Goal: Task Accomplishment & Management: Manage account settings

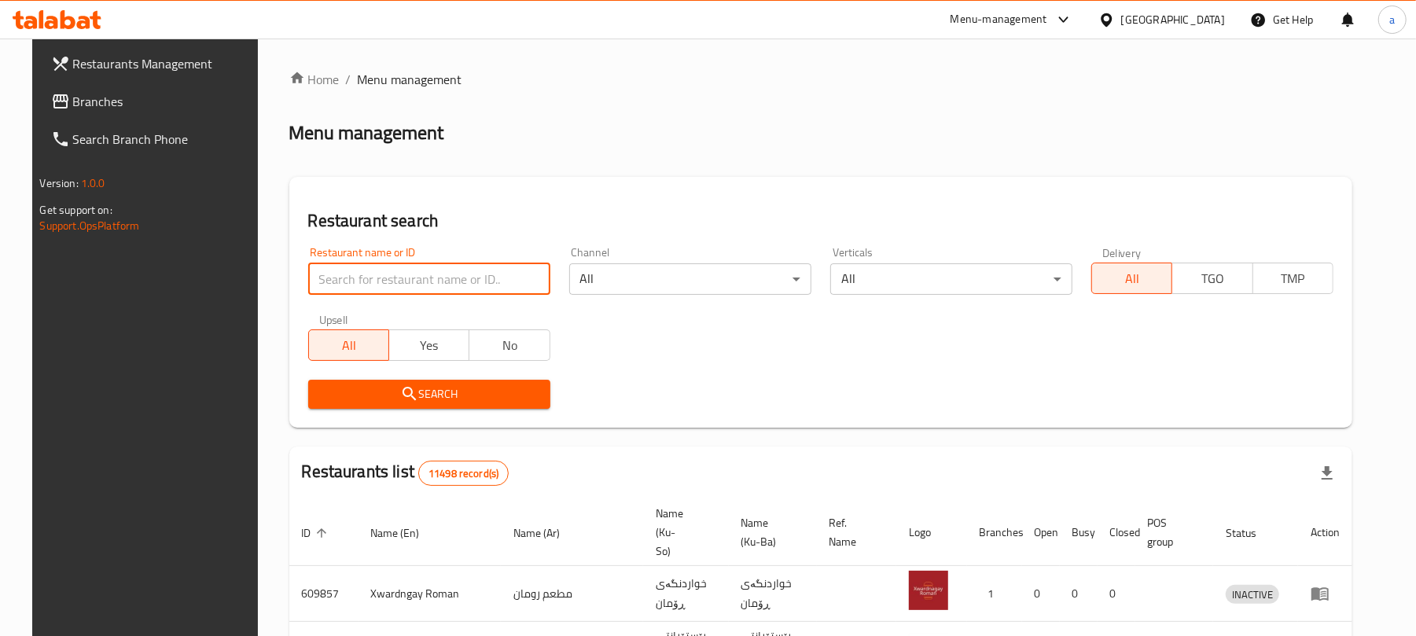
click at [418, 287] on input "search" at bounding box center [429, 278] width 242 height 31
paste input "Machboos Al Hashi"
type input "Machboos Al Hashi"
click button "Search" at bounding box center [429, 394] width 242 height 29
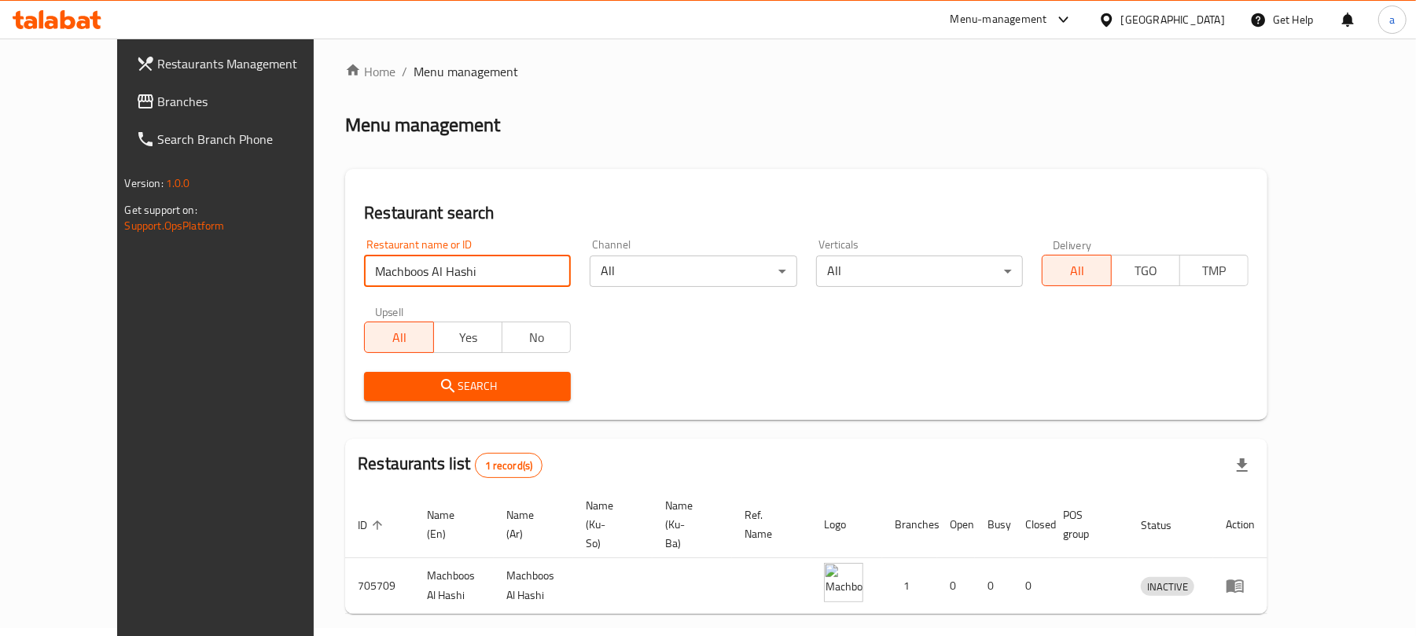
scroll to position [64, 0]
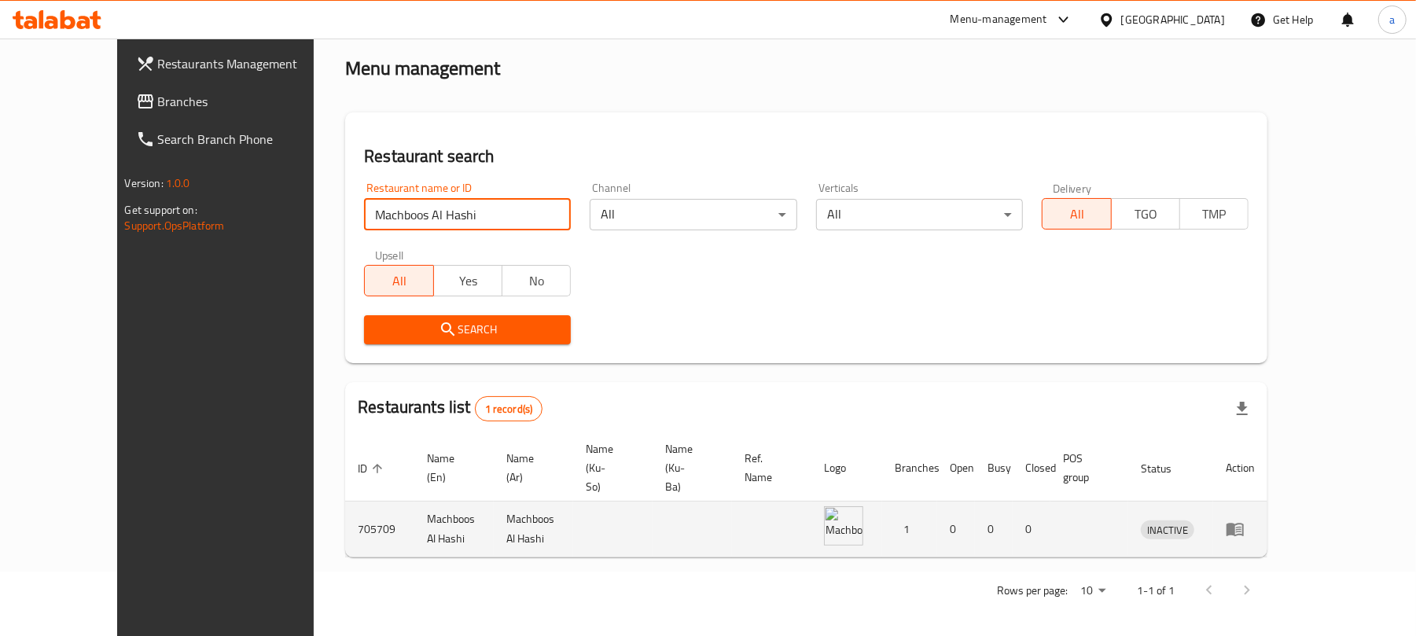
click at [1244, 524] on icon "enhanced table" at bounding box center [1234, 530] width 17 height 13
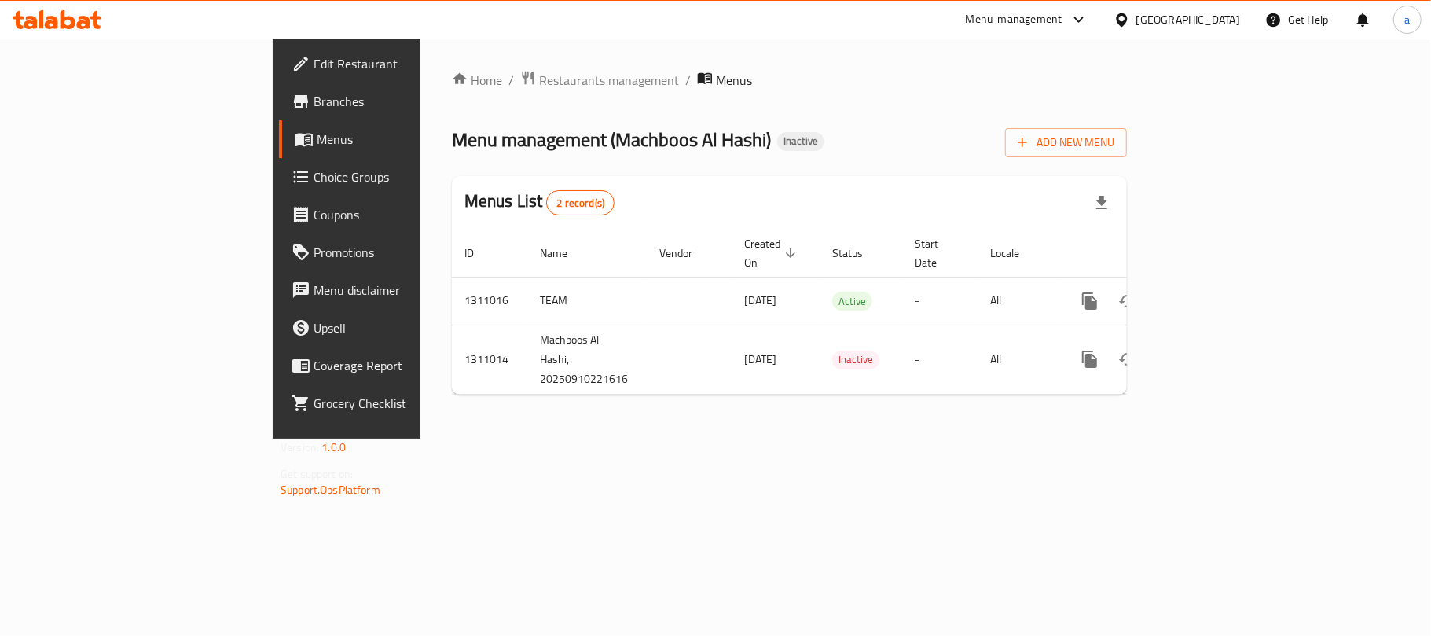
click at [314, 96] on span "Branches" at bounding box center [407, 101] width 186 height 19
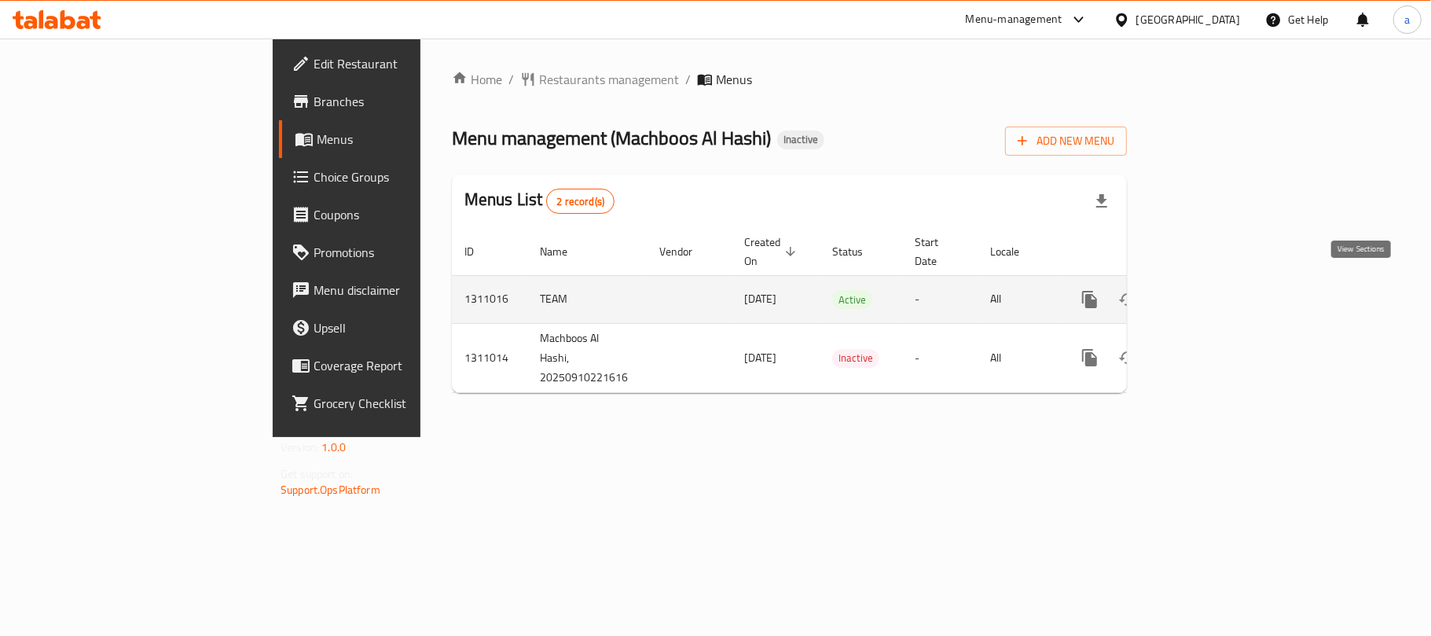
click at [1213, 290] on icon "enhanced table" at bounding box center [1203, 299] width 19 height 19
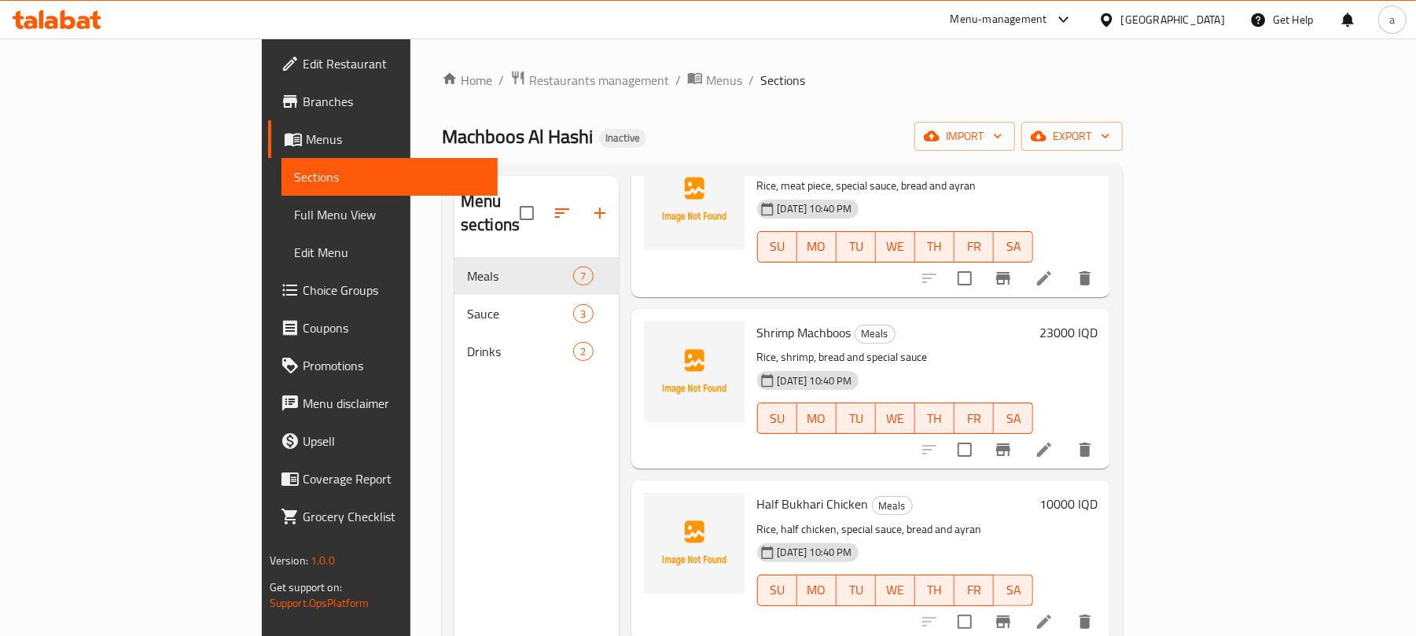
click at [764, 324] on span "Shrimp Machboos" at bounding box center [804, 333] width 94 height 24
copy h6 "Machboos"
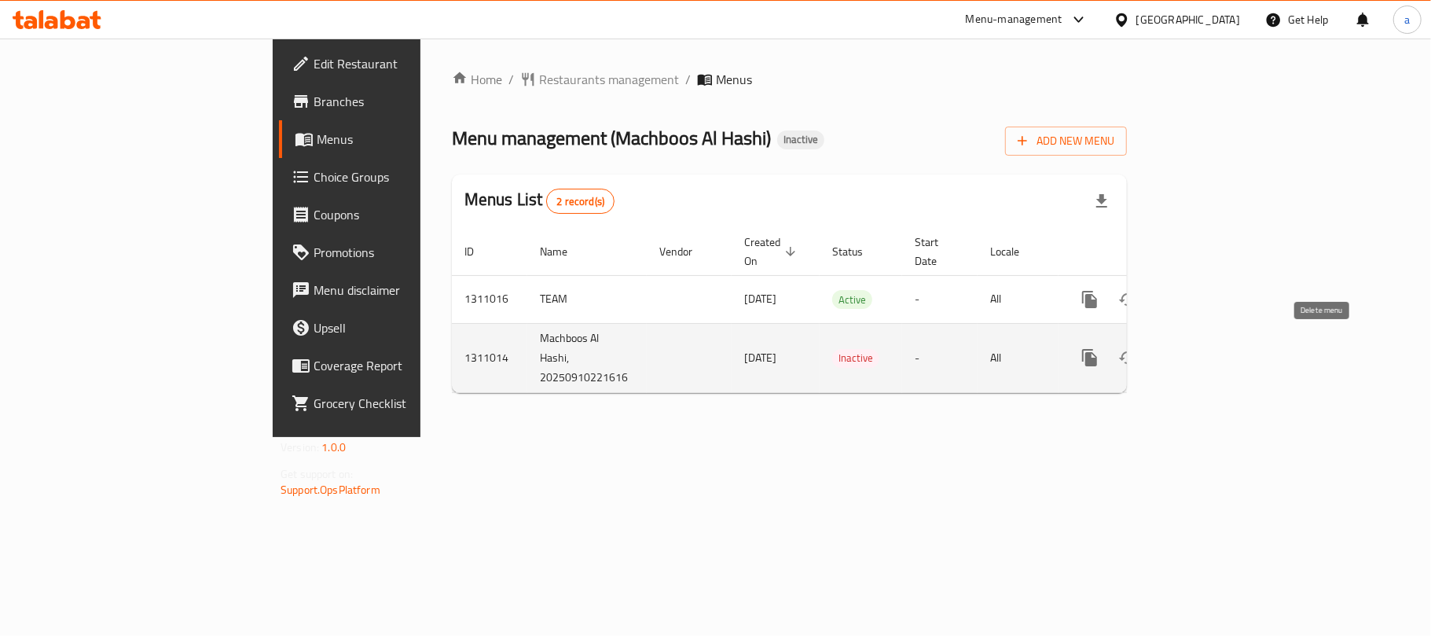
click at [1171, 351] on icon "enhanced table" at bounding box center [1165, 358] width 11 height 14
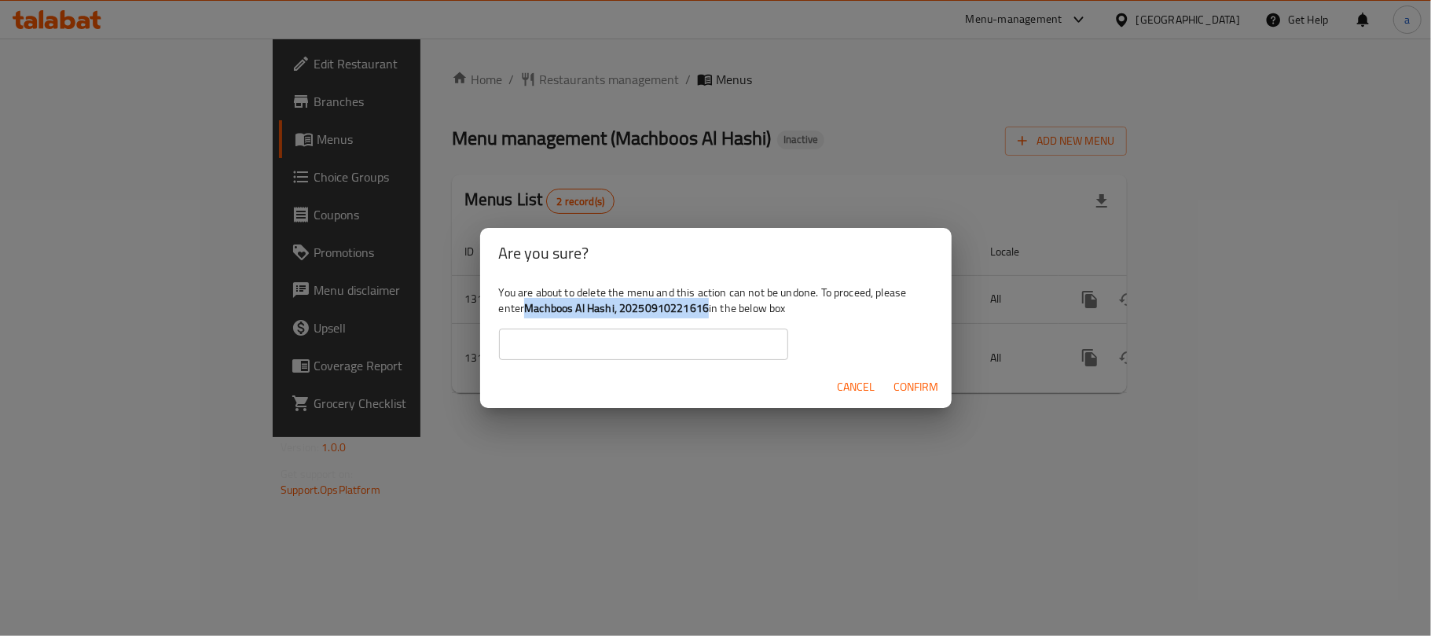
drag, startPoint x: 568, startPoint y: 312, endPoint x: 756, endPoint y: 311, distance: 188.7
click at [709, 311] on b "Machboos Al Hashi, 20250910221616" at bounding box center [616, 308] width 185 height 20
copy b "Machboos Al Hashi, 20250910221616"
drag, startPoint x: 630, startPoint y: 351, endPoint x: 638, endPoint y: 360, distance: 12.8
click at [630, 351] on input "text" at bounding box center [643, 344] width 289 height 31
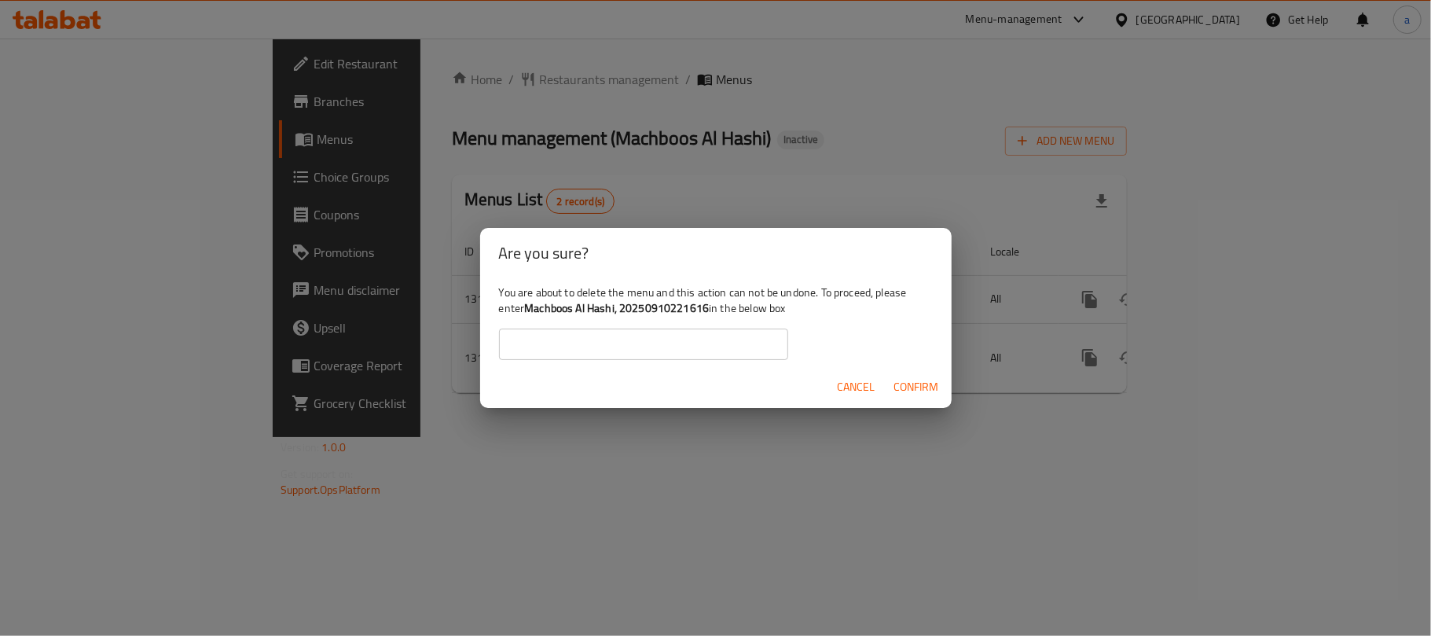
paste input "Machboos Al Hashi, 20250910221616"
type input "Machboos Al Hashi, 20250910221616"
click at [938, 390] on span "Confirm" at bounding box center [917, 387] width 45 height 20
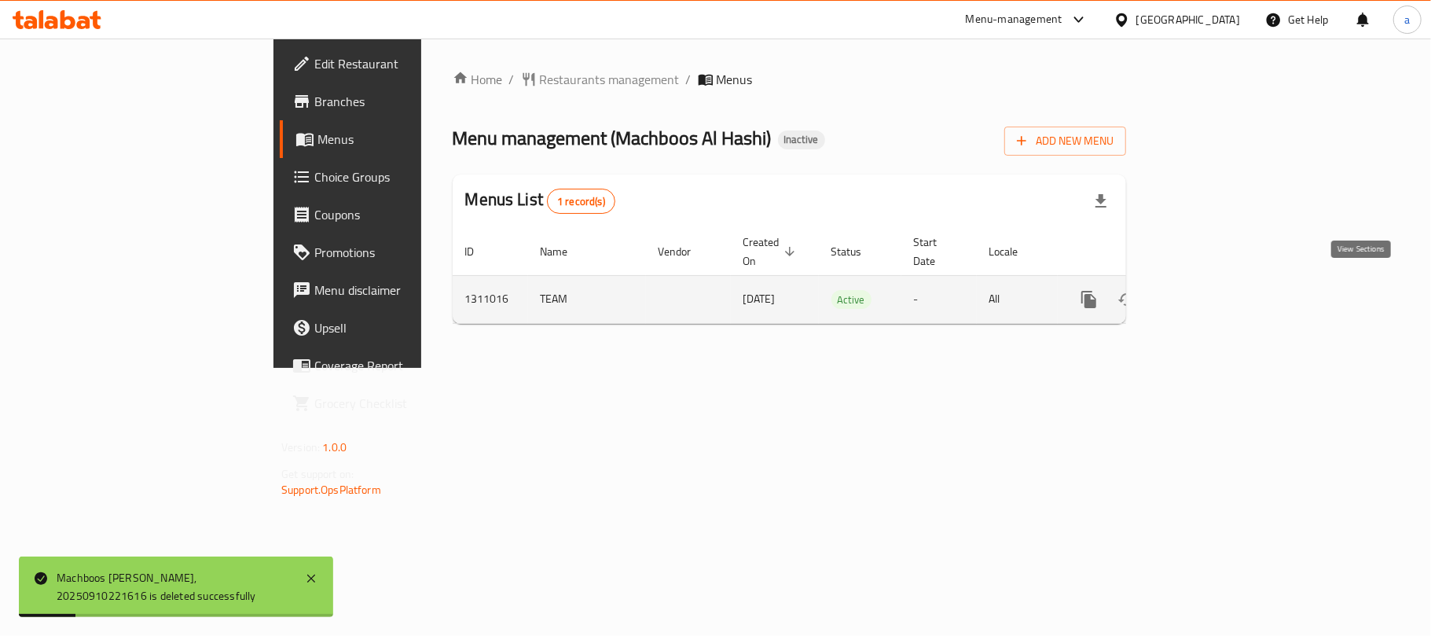
click at [1212, 296] on icon "enhanced table" at bounding box center [1202, 299] width 19 height 19
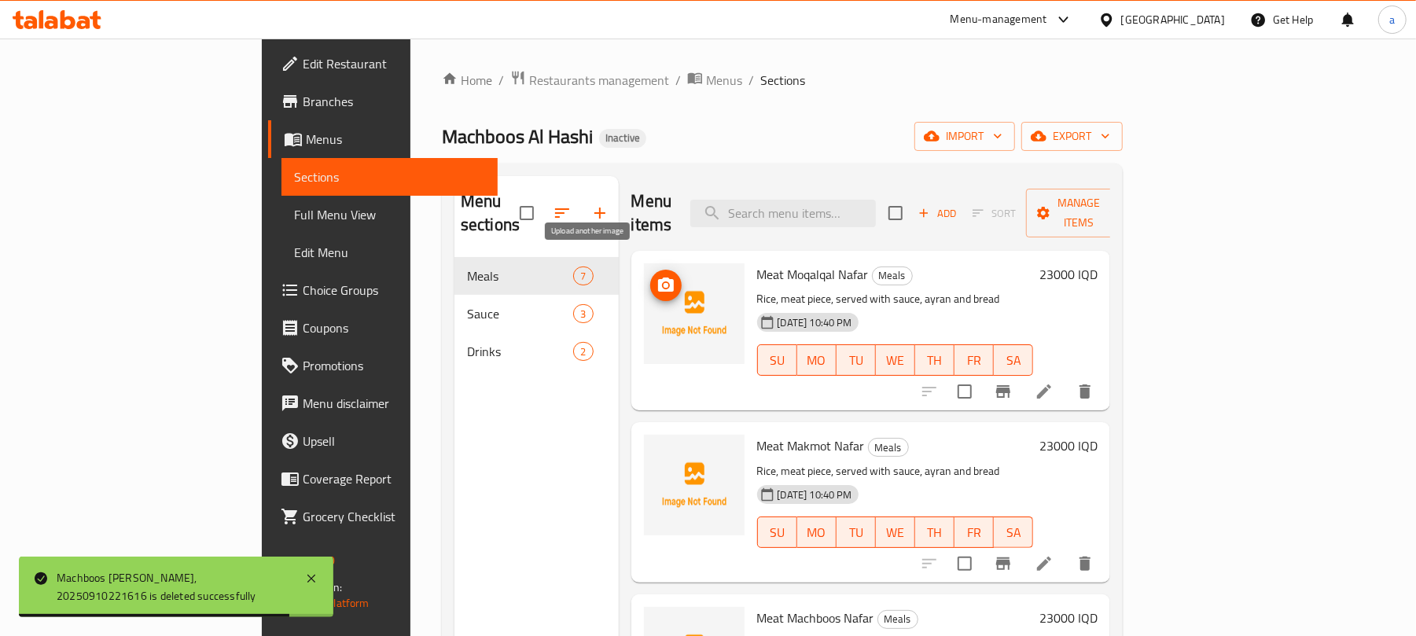
click at [658, 277] on icon "upload picture" at bounding box center [666, 284] width 16 height 14
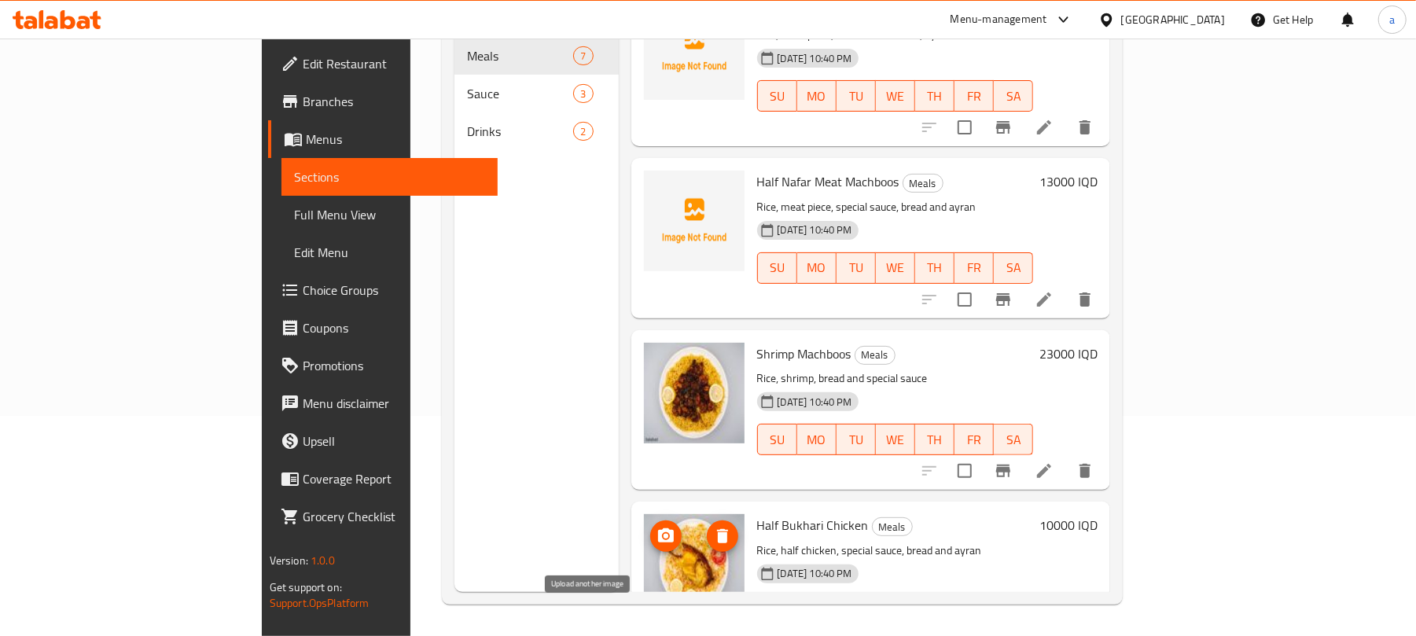
scroll to position [142, 0]
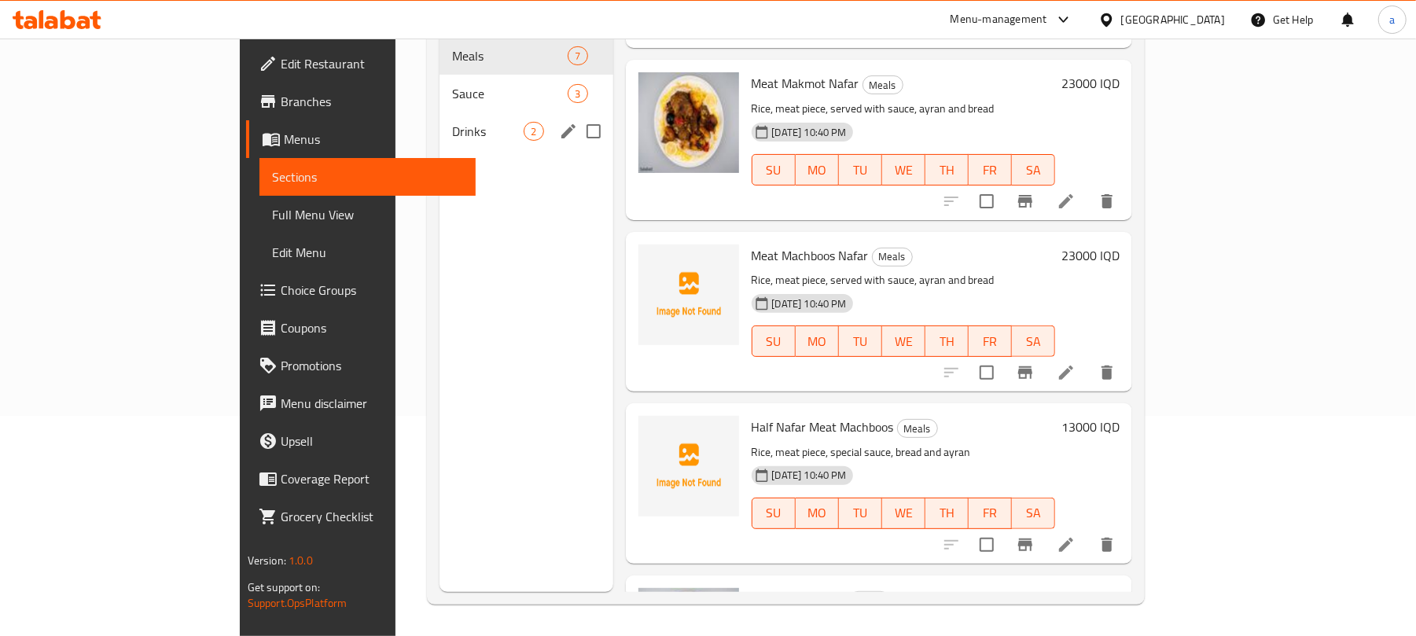
click at [452, 122] on span "Drinks" at bounding box center [488, 131] width 72 height 19
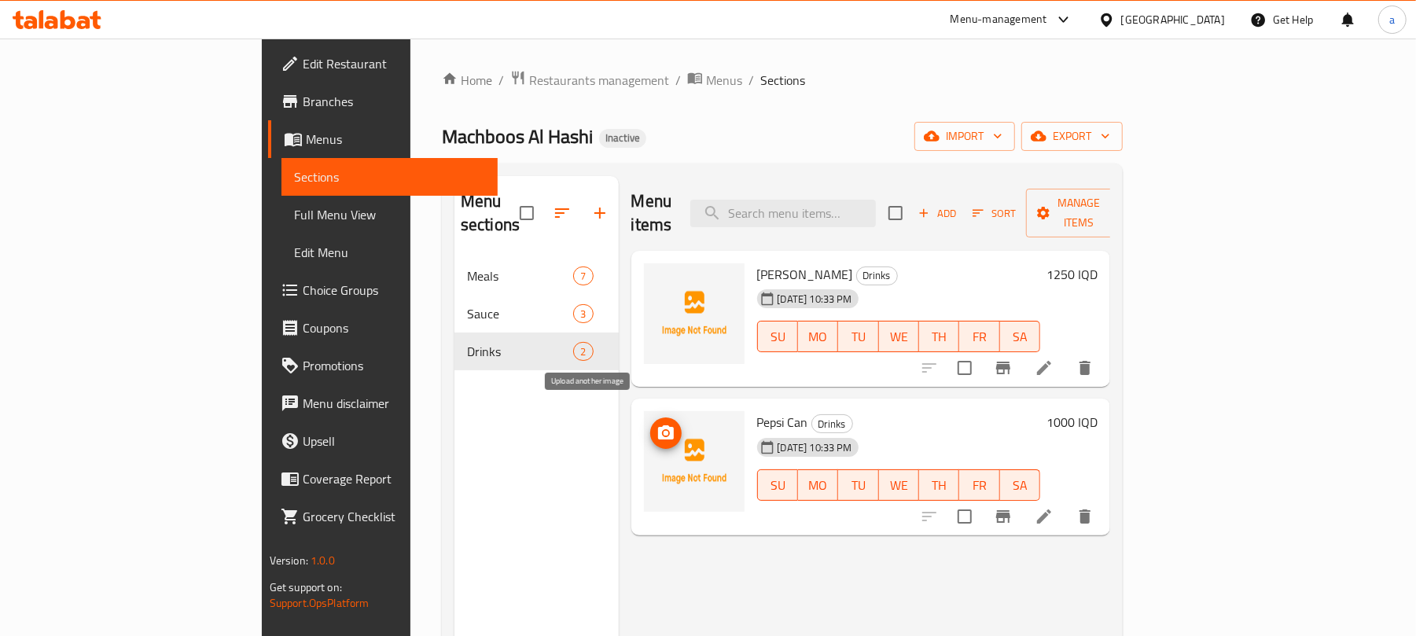
click at [663, 431] on circle "upload picture" at bounding box center [665, 433] width 5 height 5
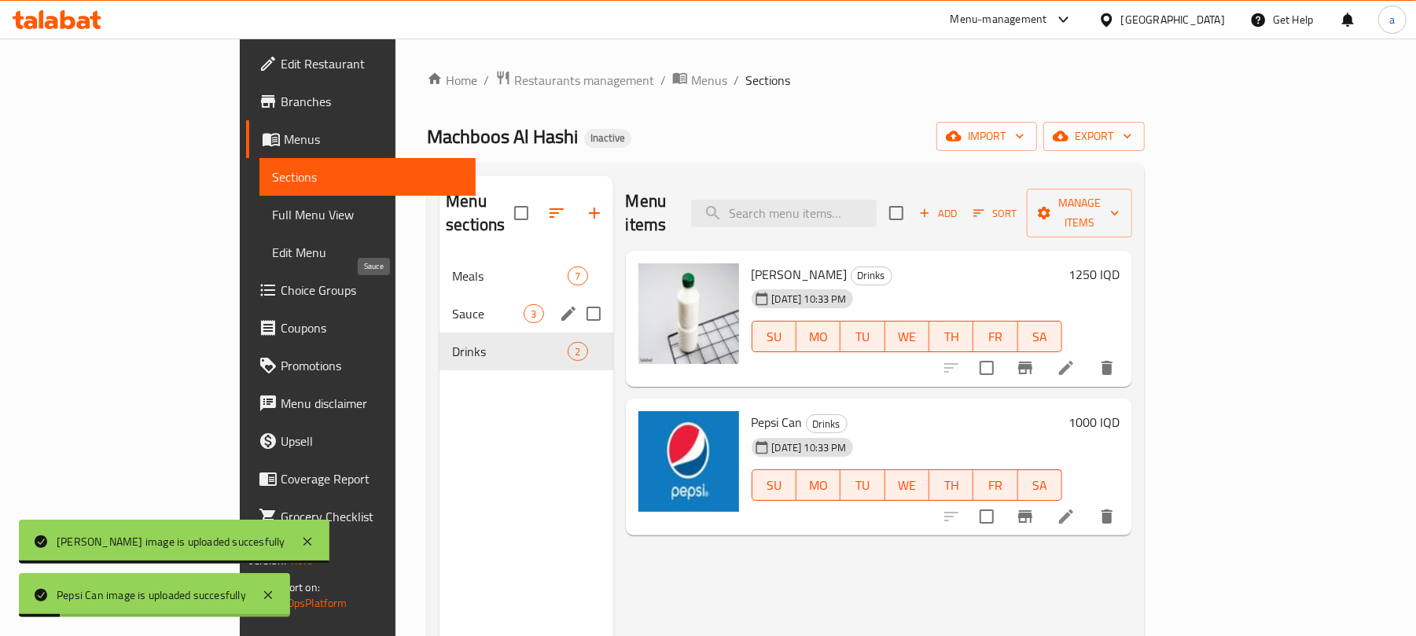
click at [452, 304] on span "Sauce" at bounding box center [488, 313] width 72 height 19
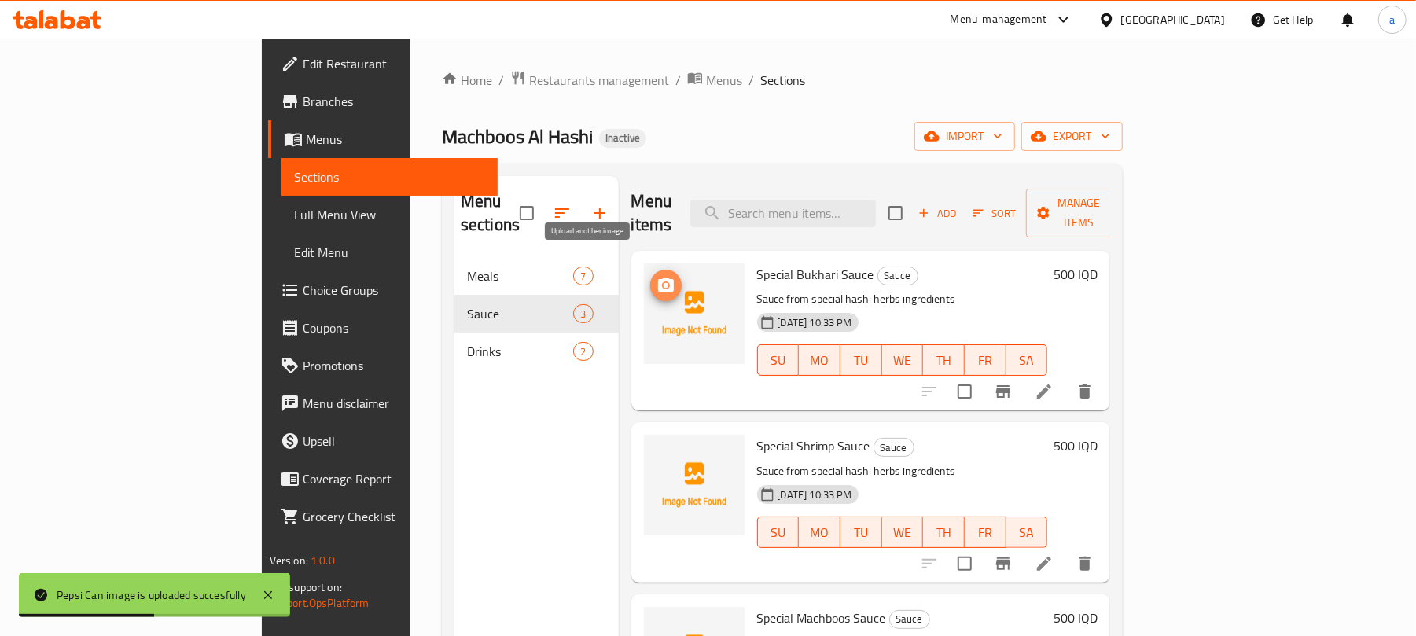
click at [658, 277] on icon "upload picture" at bounding box center [666, 284] width 16 height 14
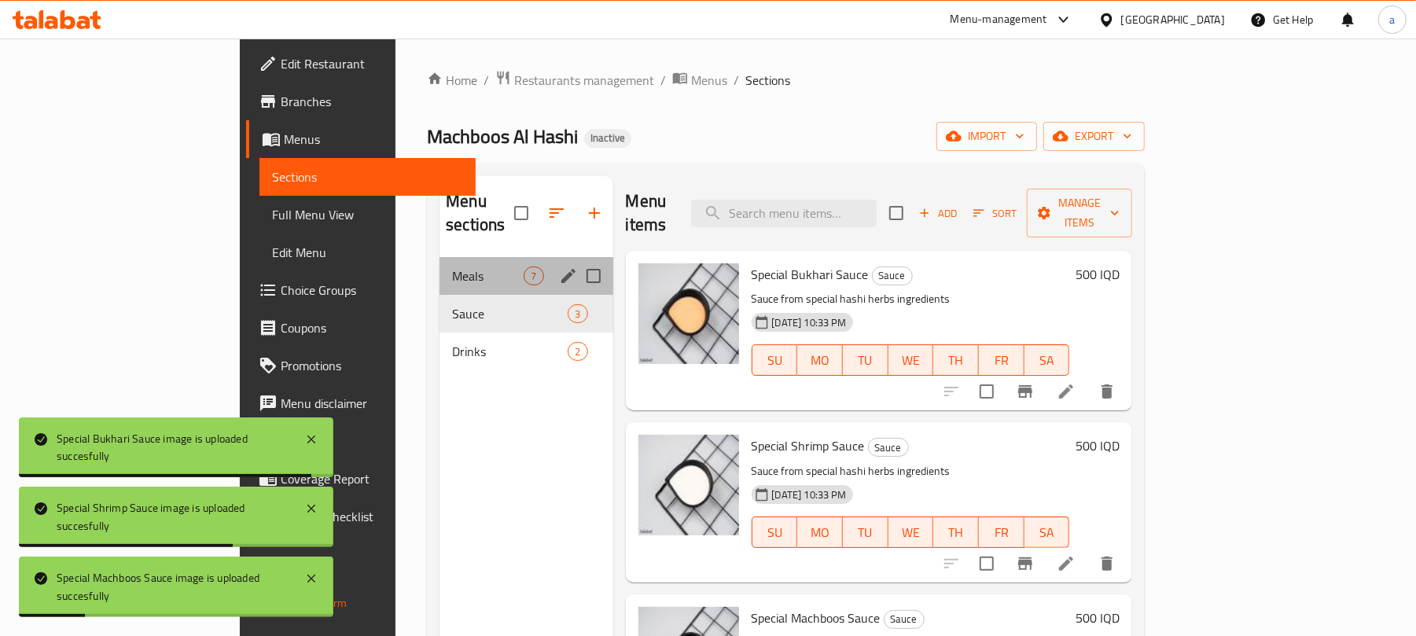
click at [439, 257] on div "Meals 7" at bounding box center [525, 276] width 173 height 38
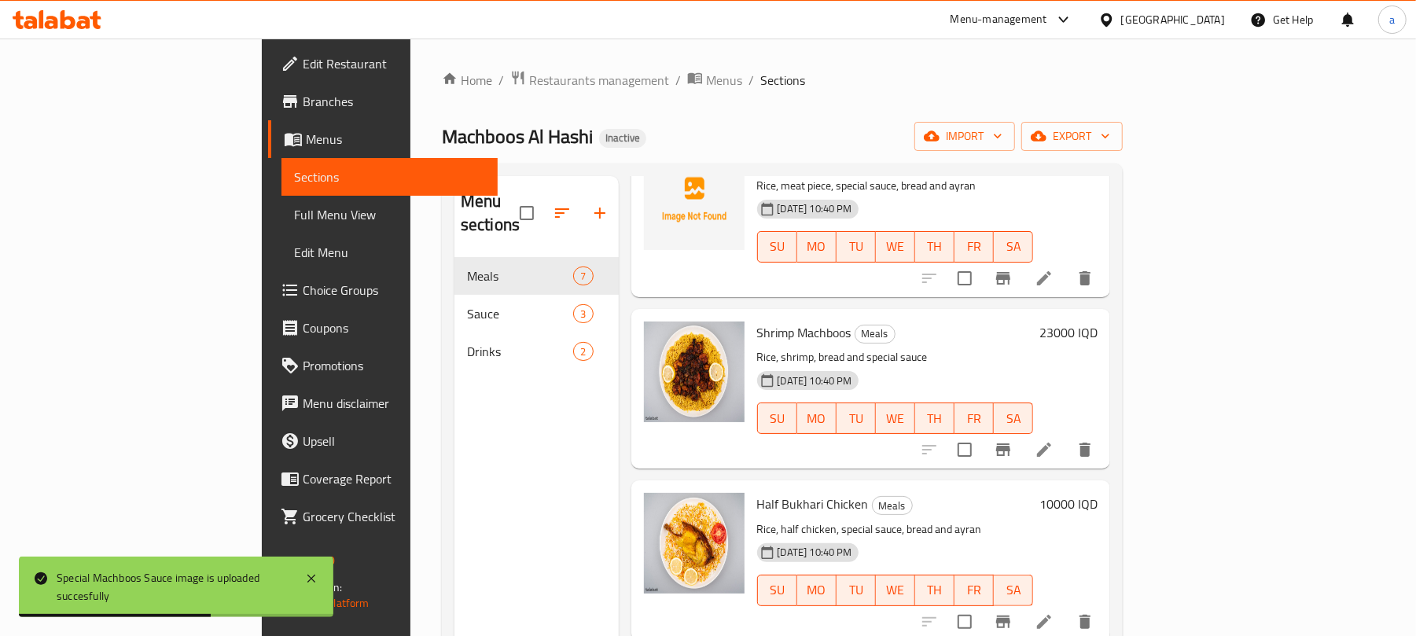
scroll to position [222, 0]
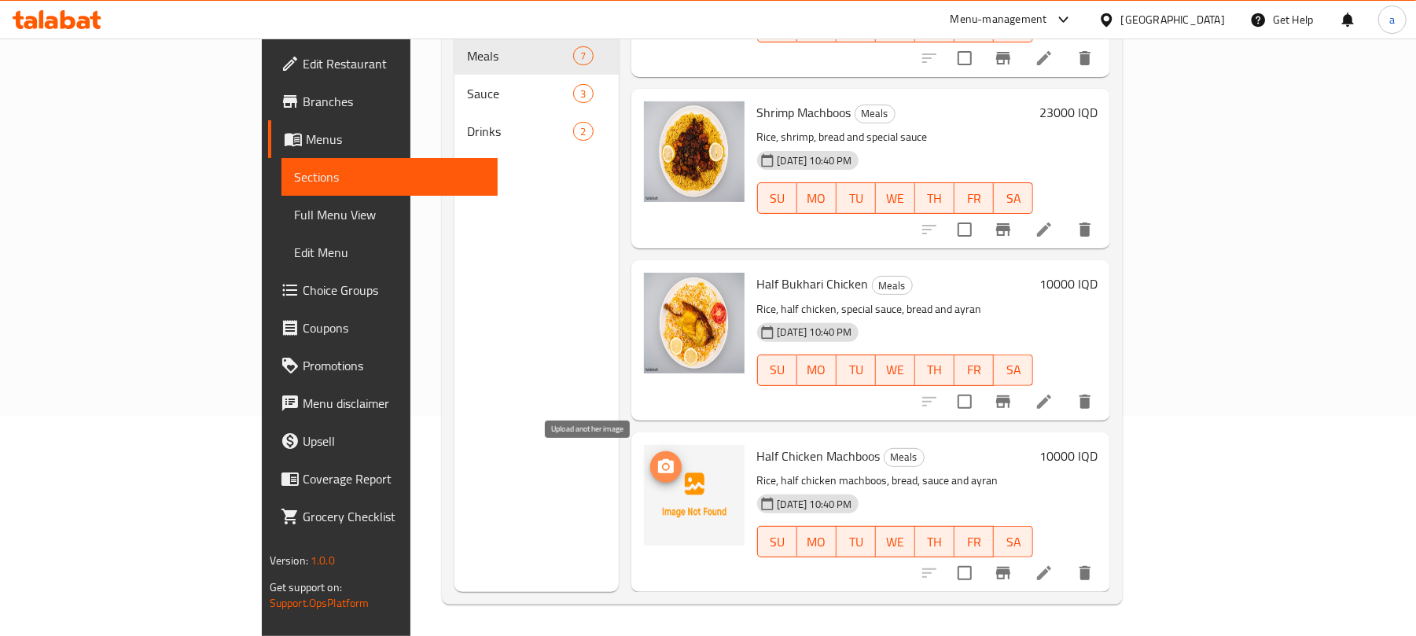
click at [658, 467] on icon "upload picture" at bounding box center [666, 466] width 16 height 14
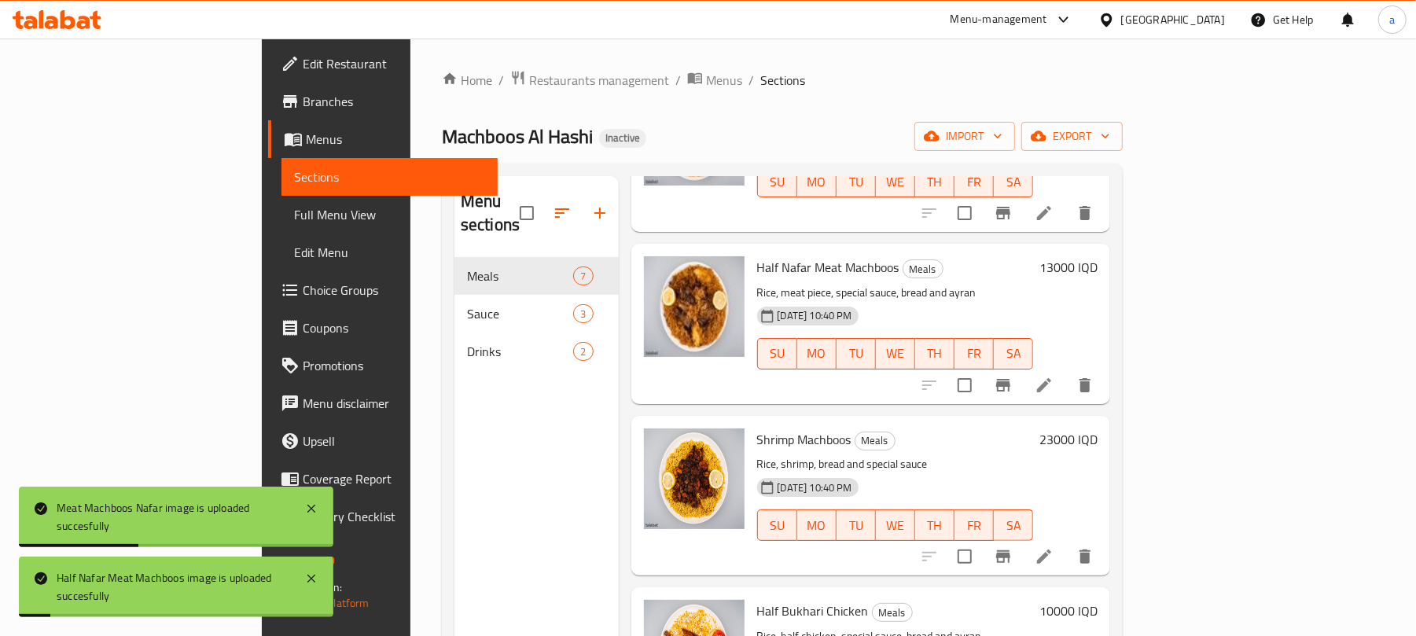
scroll to position [632, 0]
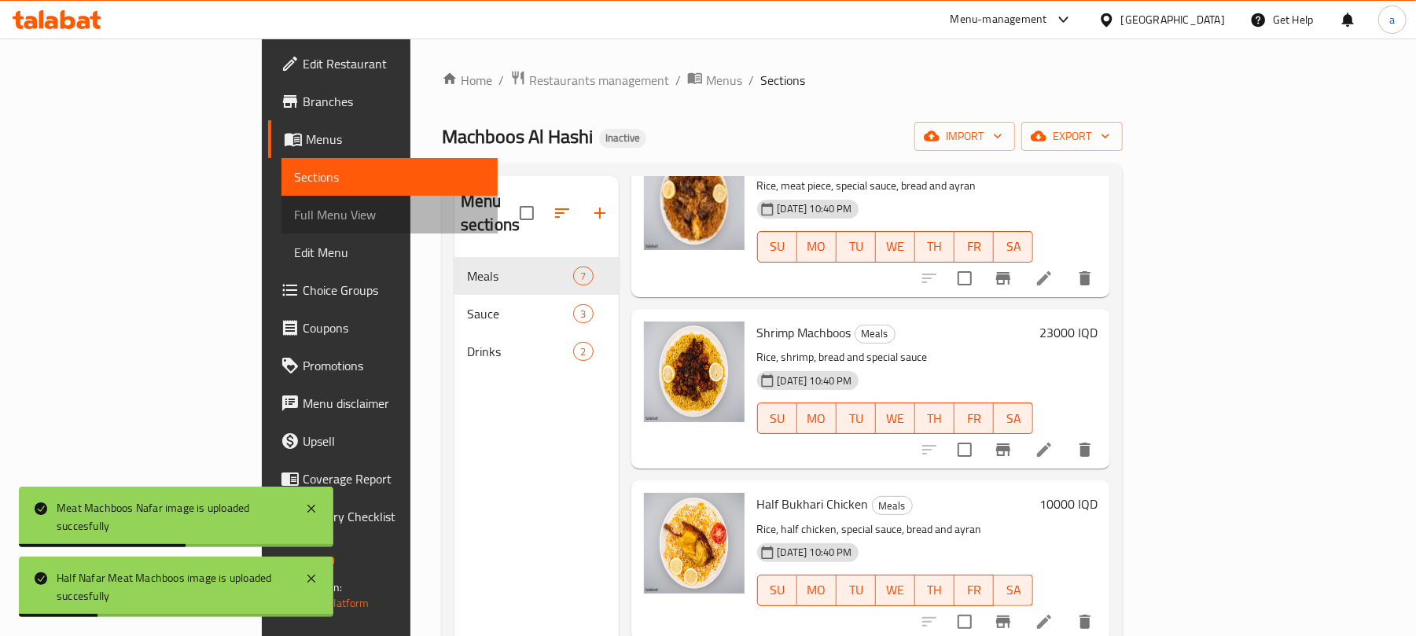
click at [294, 222] on span "Full Menu View" at bounding box center [390, 214] width 192 height 19
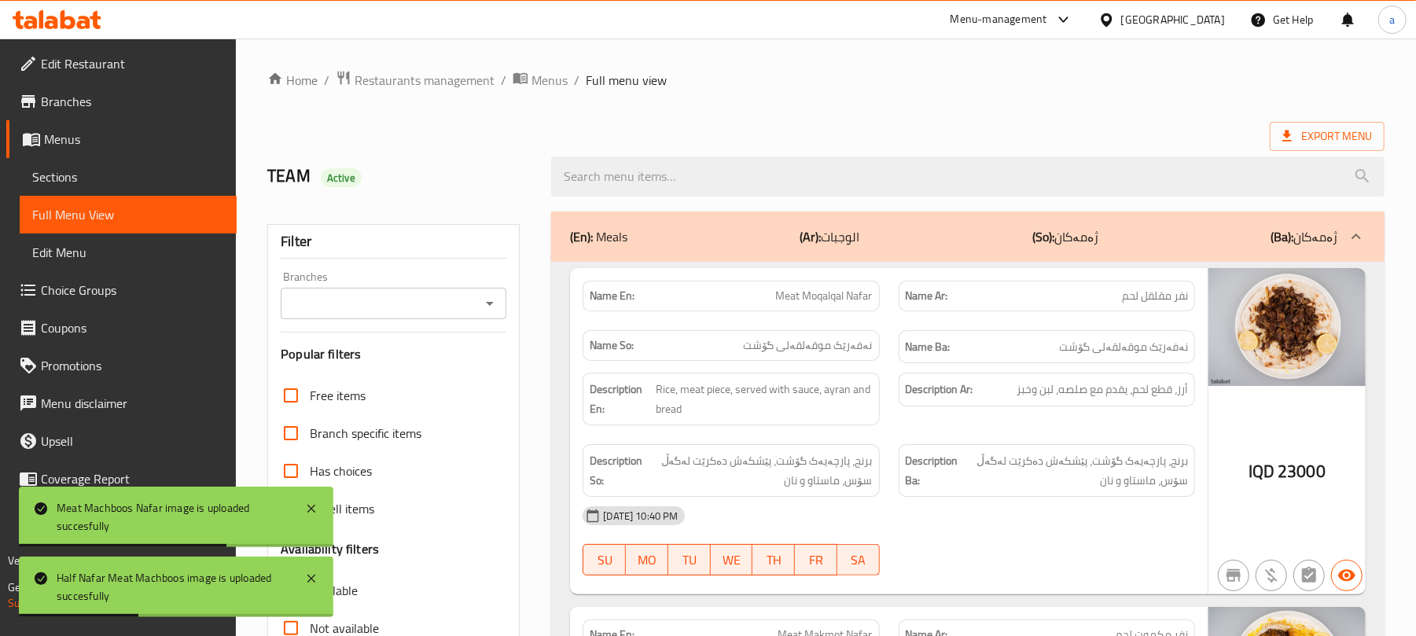
click at [487, 306] on icon "Open" at bounding box center [490, 304] width 8 height 4
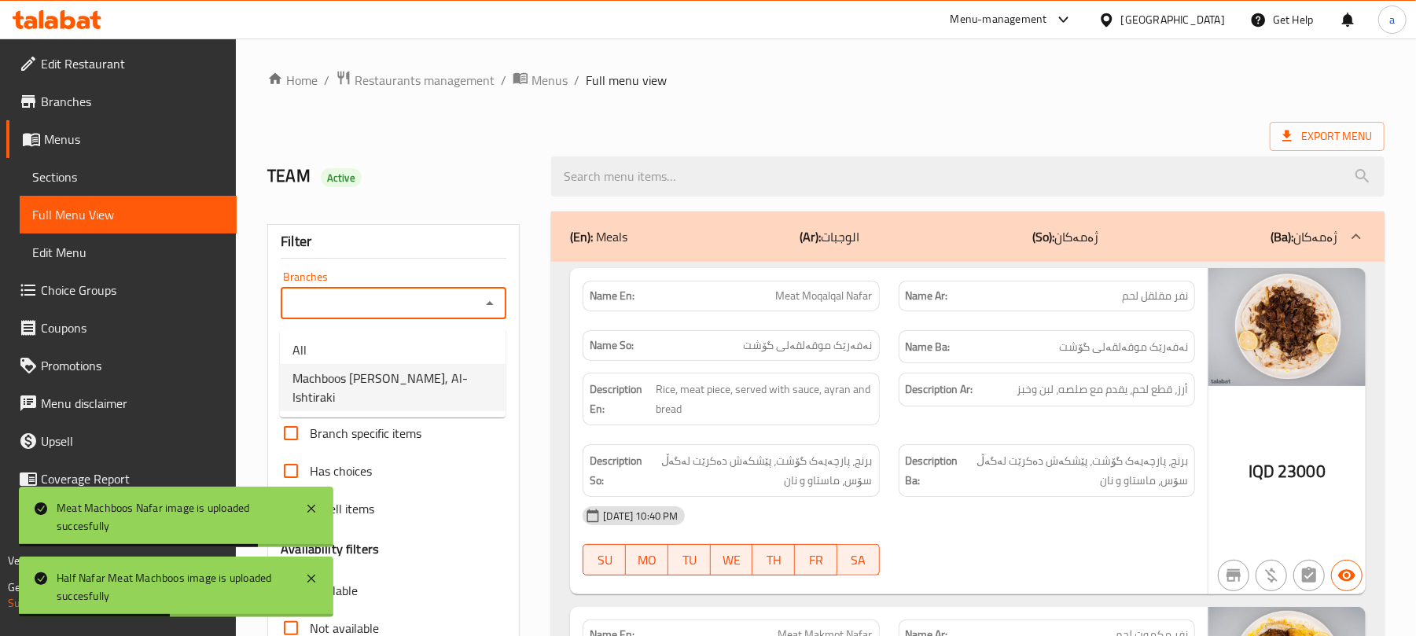
click at [382, 382] on span "Machboos Al Hashi, Al- Ishtiraki" at bounding box center [392, 388] width 200 height 38
type input "Machboos Al Hashi, Al- Ishtiraki"
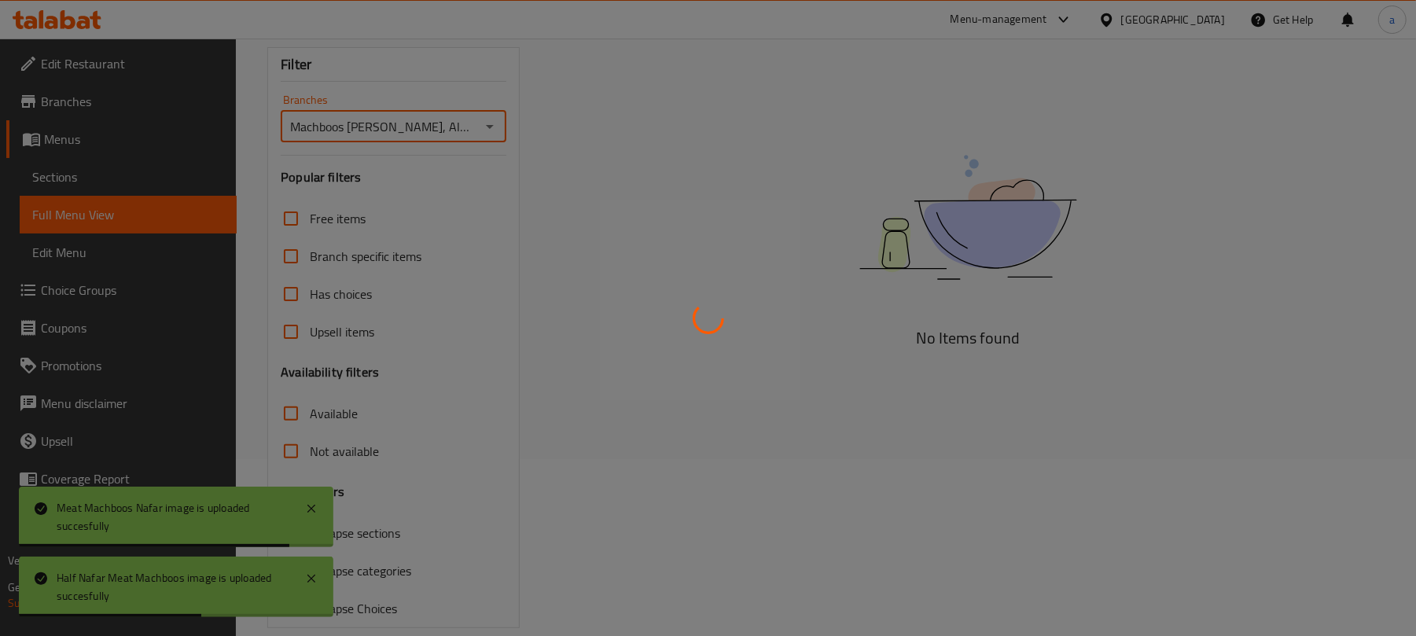
scroll to position [226, 0]
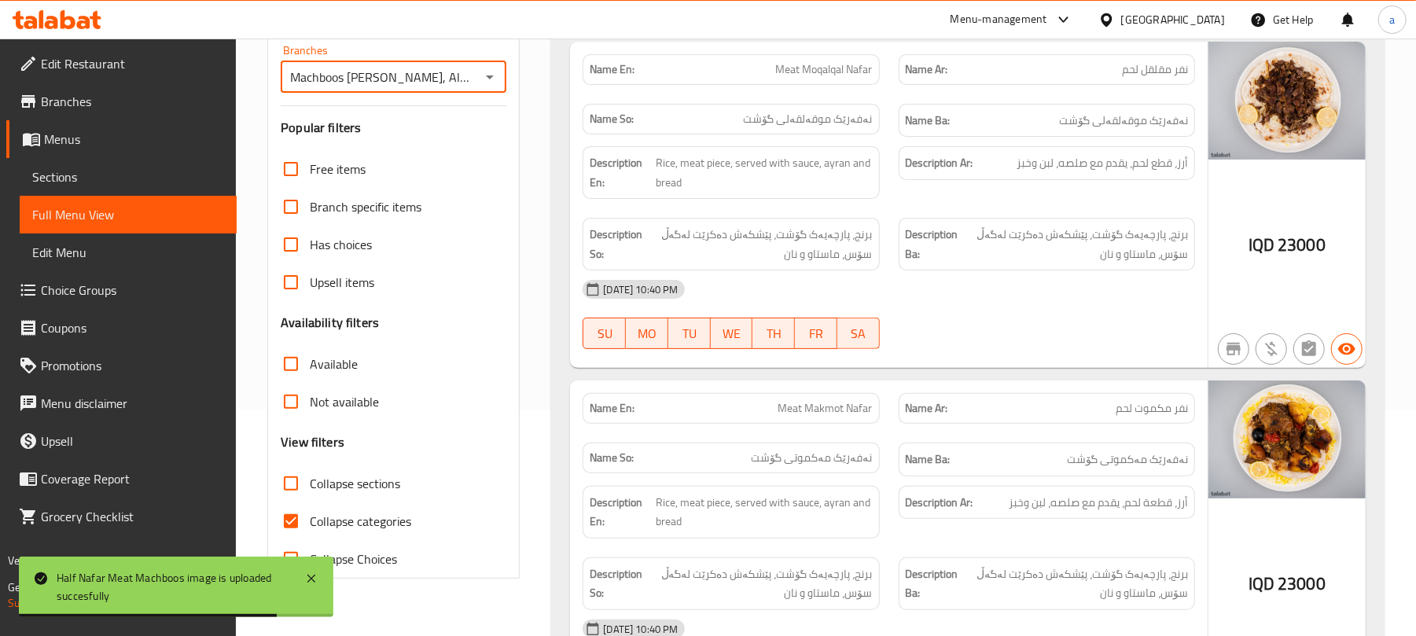
click at [363, 531] on span "Collapse categories" at bounding box center [360, 521] width 101 height 19
click at [310, 538] on input "Collapse categories" at bounding box center [291, 521] width 38 height 38
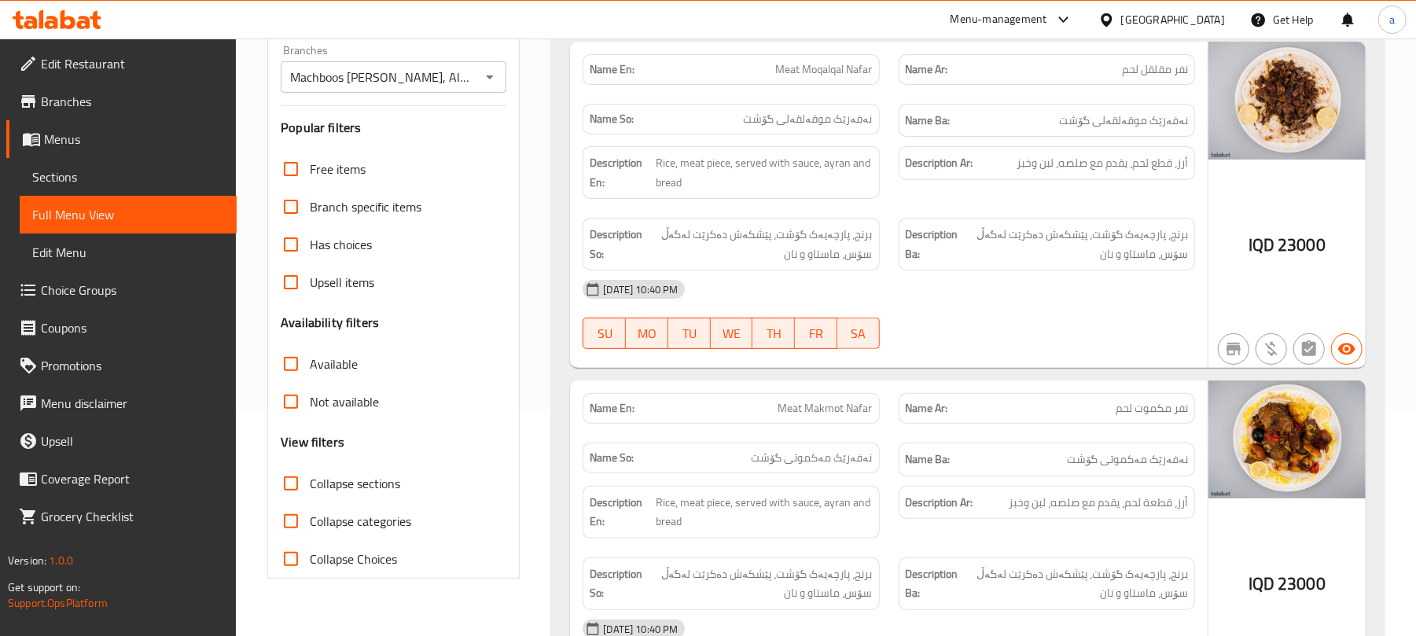
click at [387, 531] on span "Collapse categories" at bounding box center [360, 521] width 101 height 19
click at [310, 540] on input "Collapse categories" at bounding box center [291, 521] width 38 height 38
checkbox input "true"
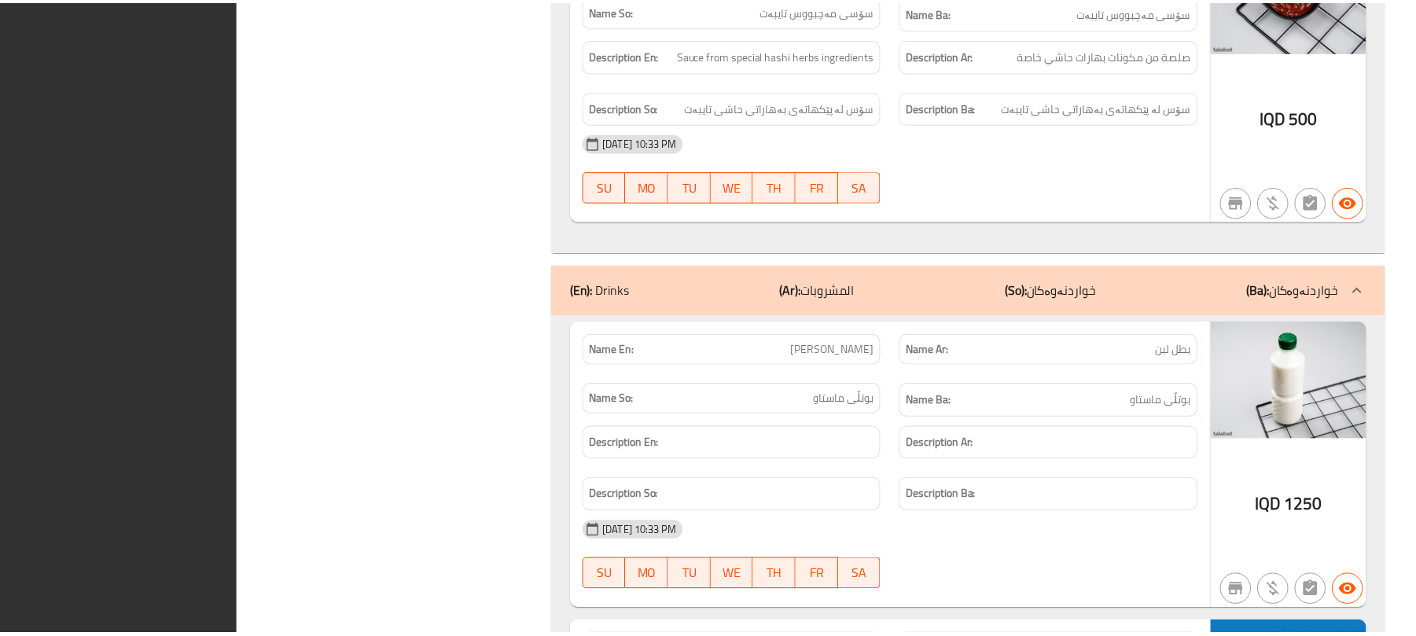
scroll to position [3712, 0]
